Goal: Task Accomplishment & Management: Manage account settings

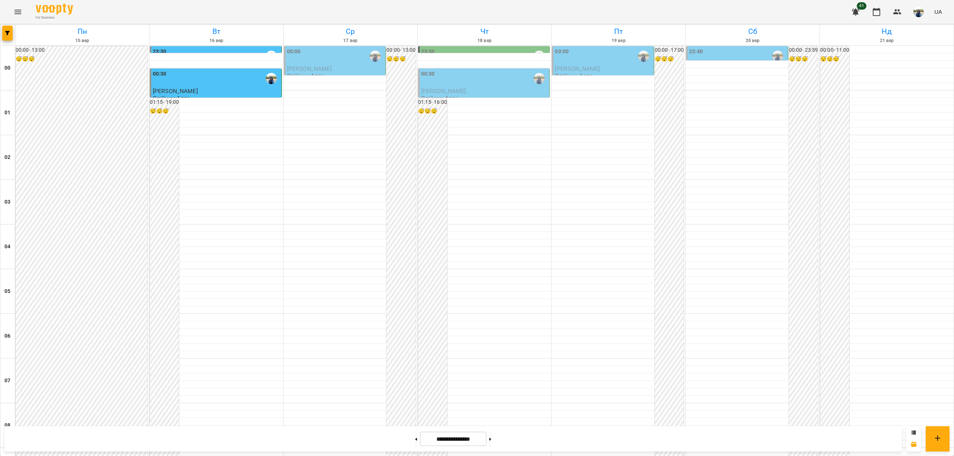
scroll to position [597, 0]
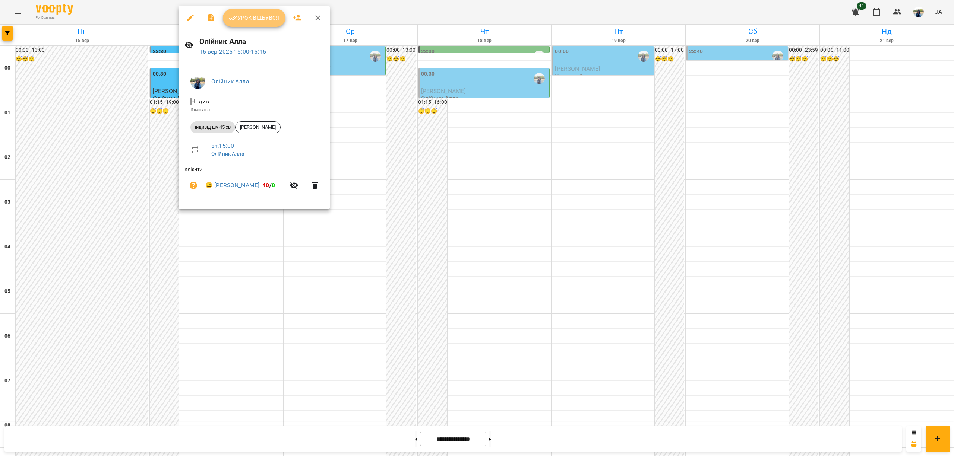
click at [259, 21] on span "Урок відбувся" at bounding box center [254, 17] width 51 height 9
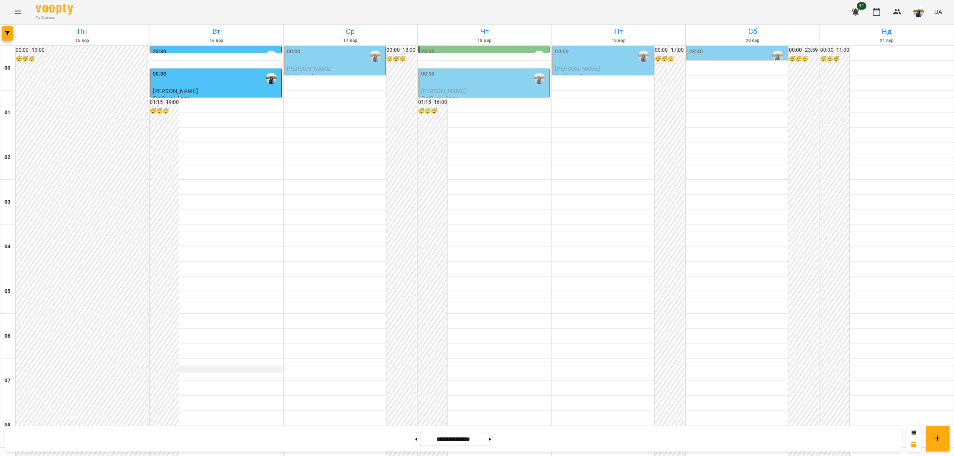
scroll to position [497, 0]
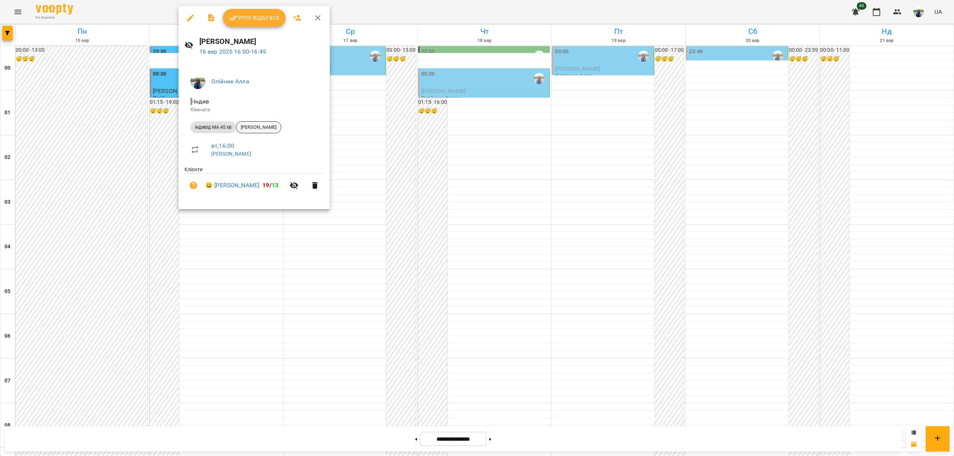
click at [274, 127] on span "[PERSON_NAME]" at bounding box center [258, 127] width 45 height 7
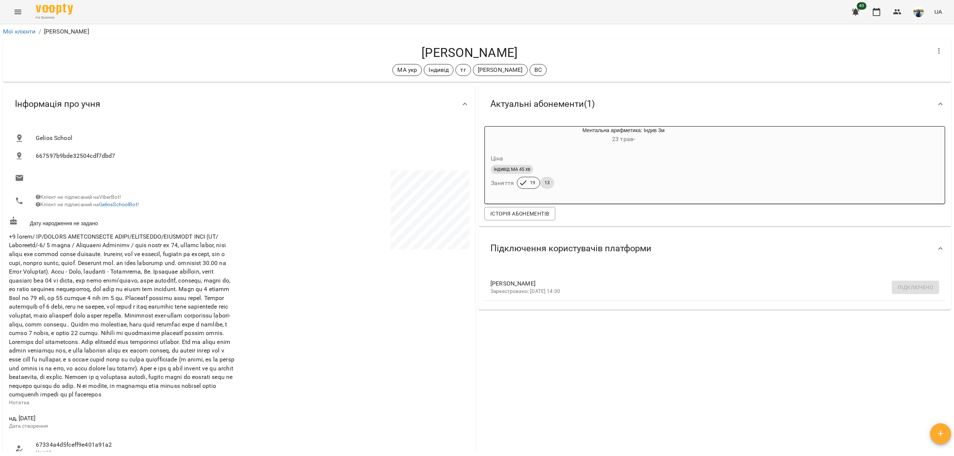
drag, startPoint x: 407, startPoint y: 49, endPoint x: 531, endPoint y: 59, distance: 124.5
click at [531, 59] on h4 "[PERSON_NAME]" at bounding box center [469, 52] width 921 height 15
copy h4 "[PERSON_NAME]"
